Goal: Book appointment/travel/reservation

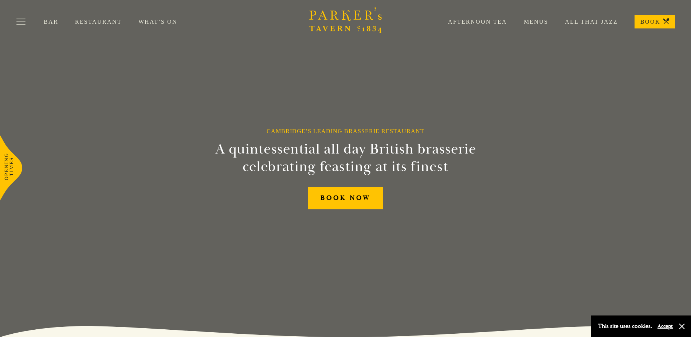
click at [469, 24] on link "Afternoon Tea" at bounding box center [469, 21] width 76 height 7
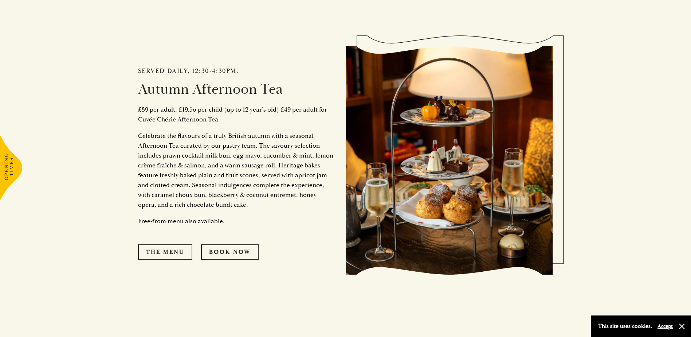
scroll to position [364, 0]
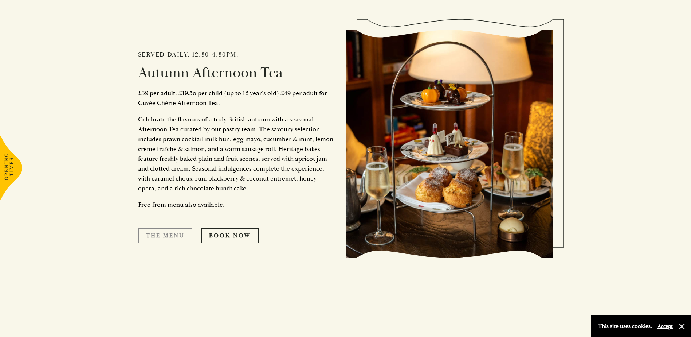
click at [170, 235] on link "The Menu" at bounding box center [165, 235] width 54 height 15
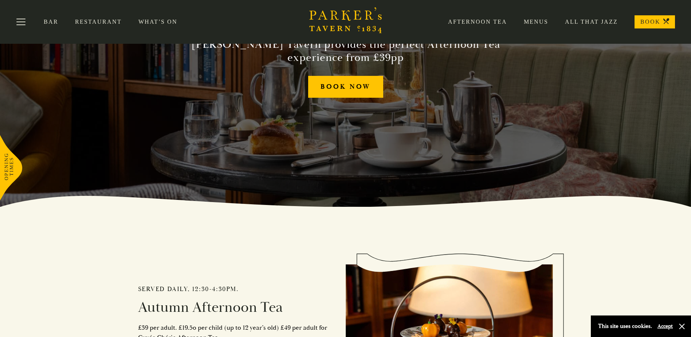
scroll to position [61, 0]
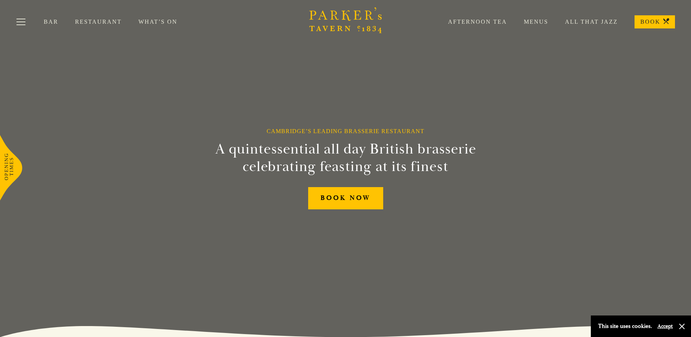
click at [482, 22] on link "Afternoon Tea" at bounding box center [469, 21] width 76 height 7
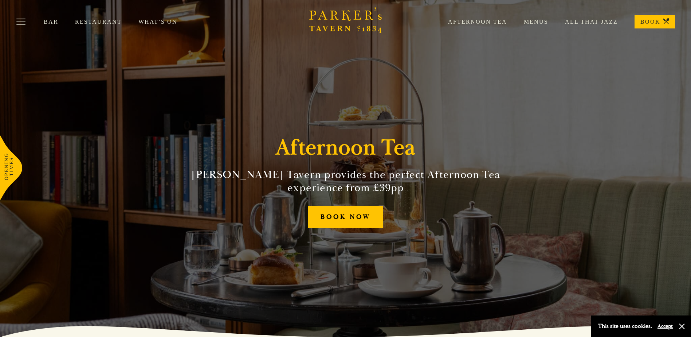
click at [646, 21] on link "BOOK" at bounding box center [655, 21] width 40 height 13
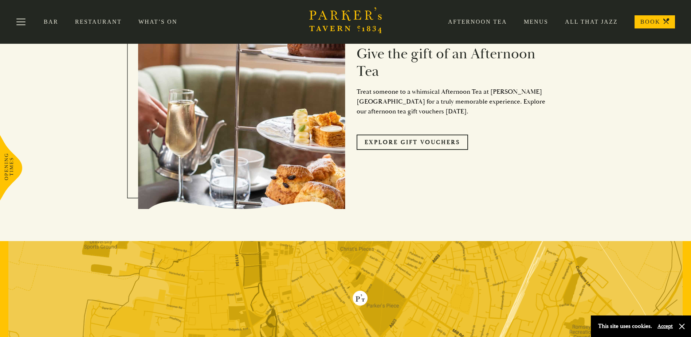
scroll to position [639, 0]
